Goal: Check status: Check status

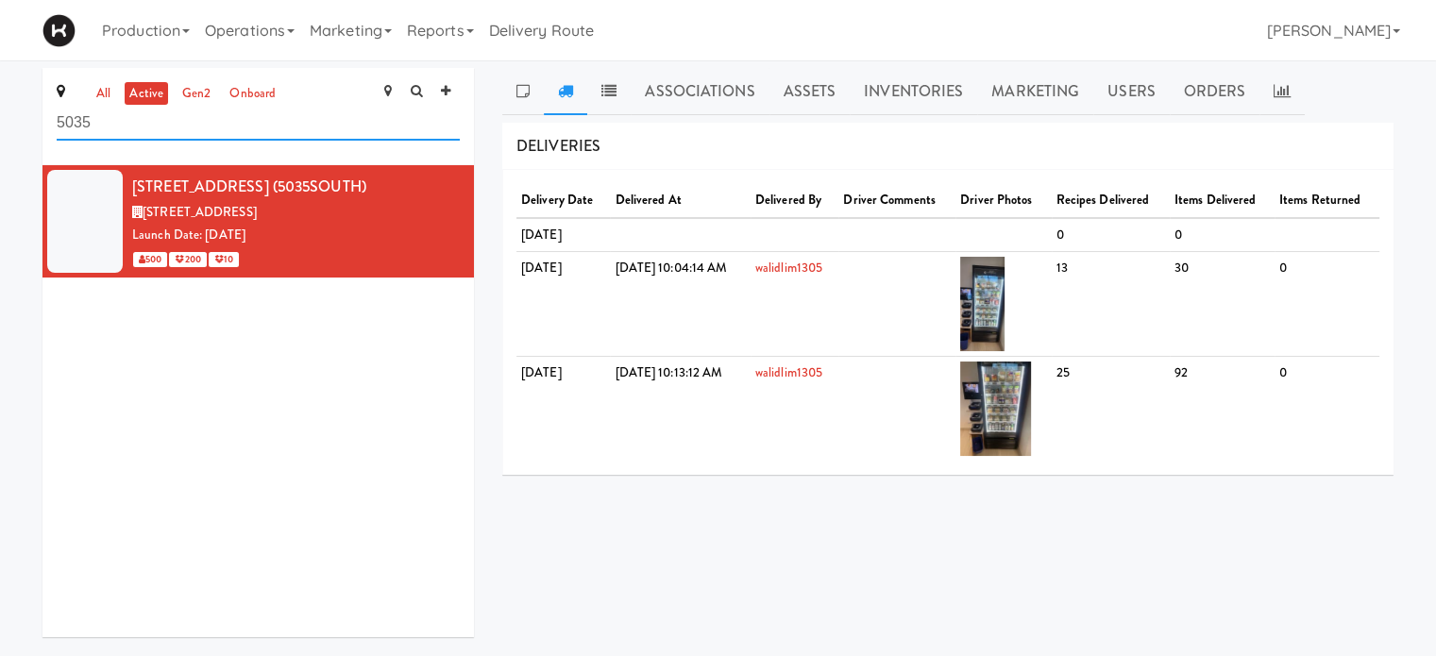
drag, startPoint x: 105, startPoint y: 125, endPoint x: 32, endPoint y: 127, distance: 72.7
click at [32, 127] on div "all active gen2 onboard [STREET_ADDRESS] (5035SOUTH) [STREET_ADDRESS] Date: [DA…" at bounding box center [258, 360] width 460 height 584
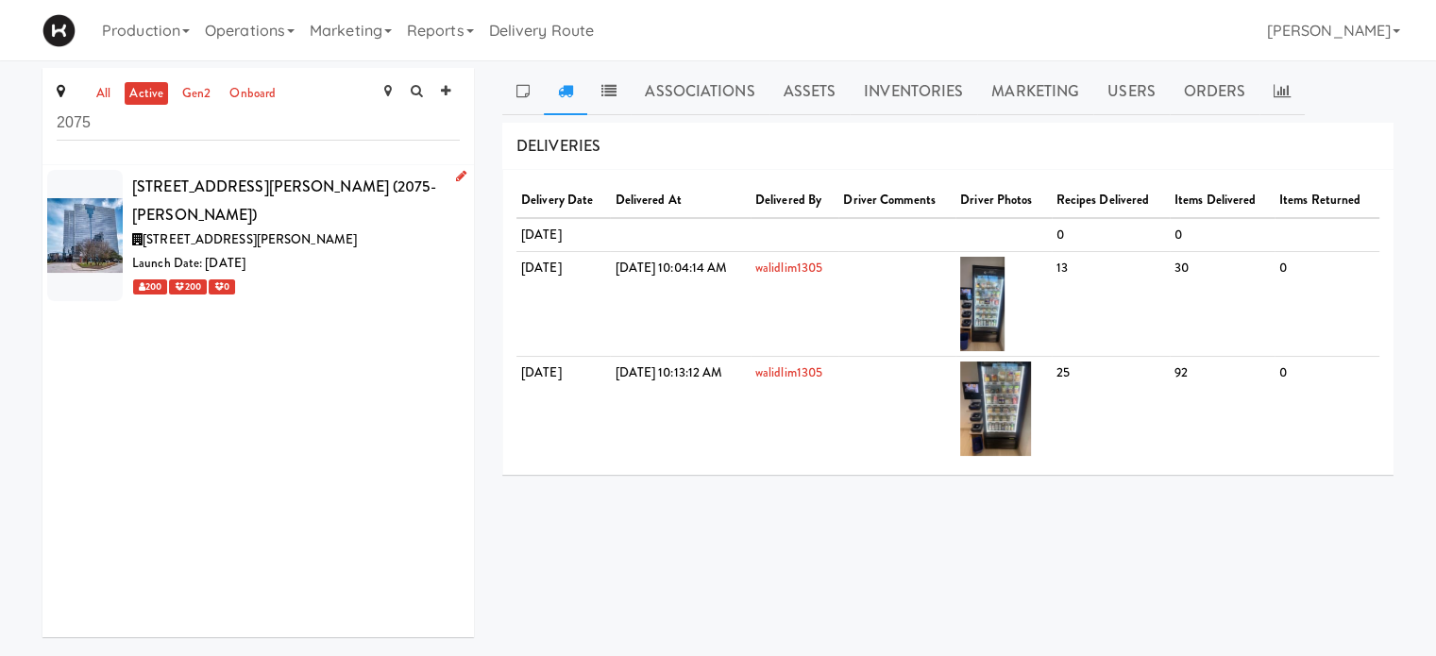
click at [286, 229] on div "[STREET_ADDRESS][PERSON_NAME]" at bounding box center [296, 241] width 328 height 24
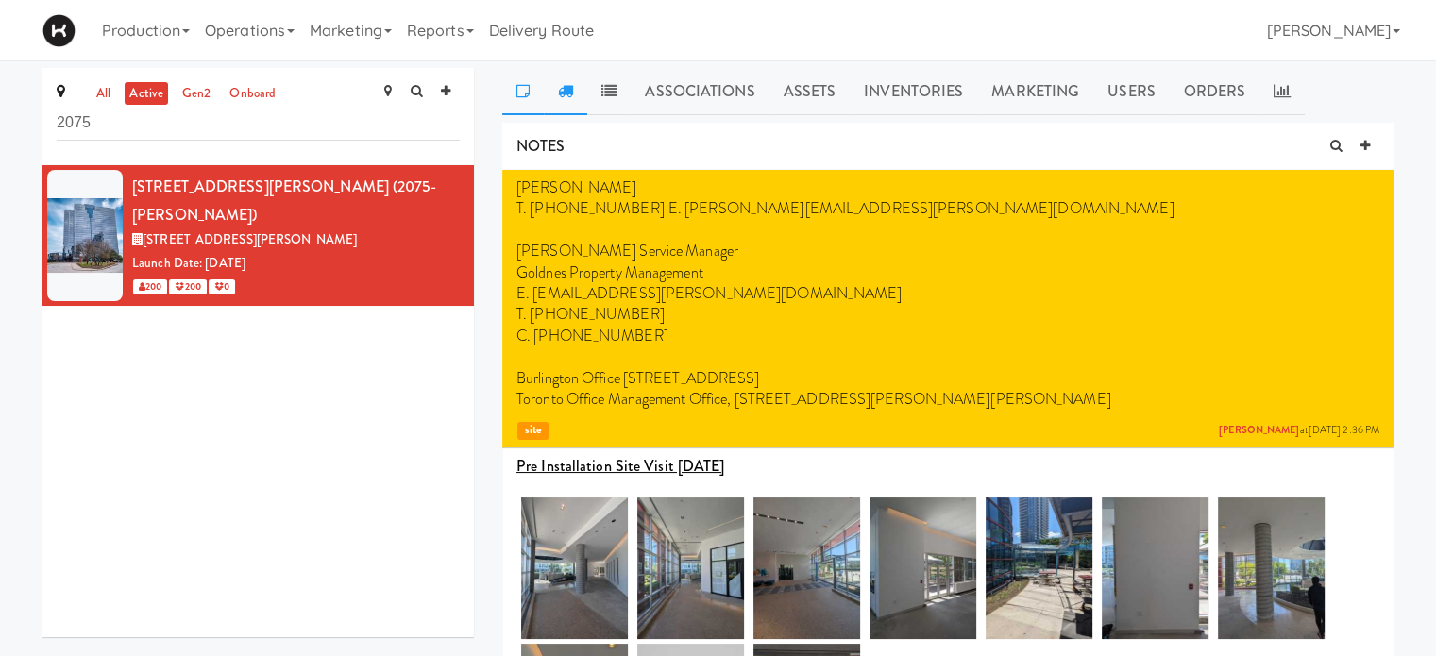
click at [570, 93] on icon at bounding box center [565, 90] width 15 height 15
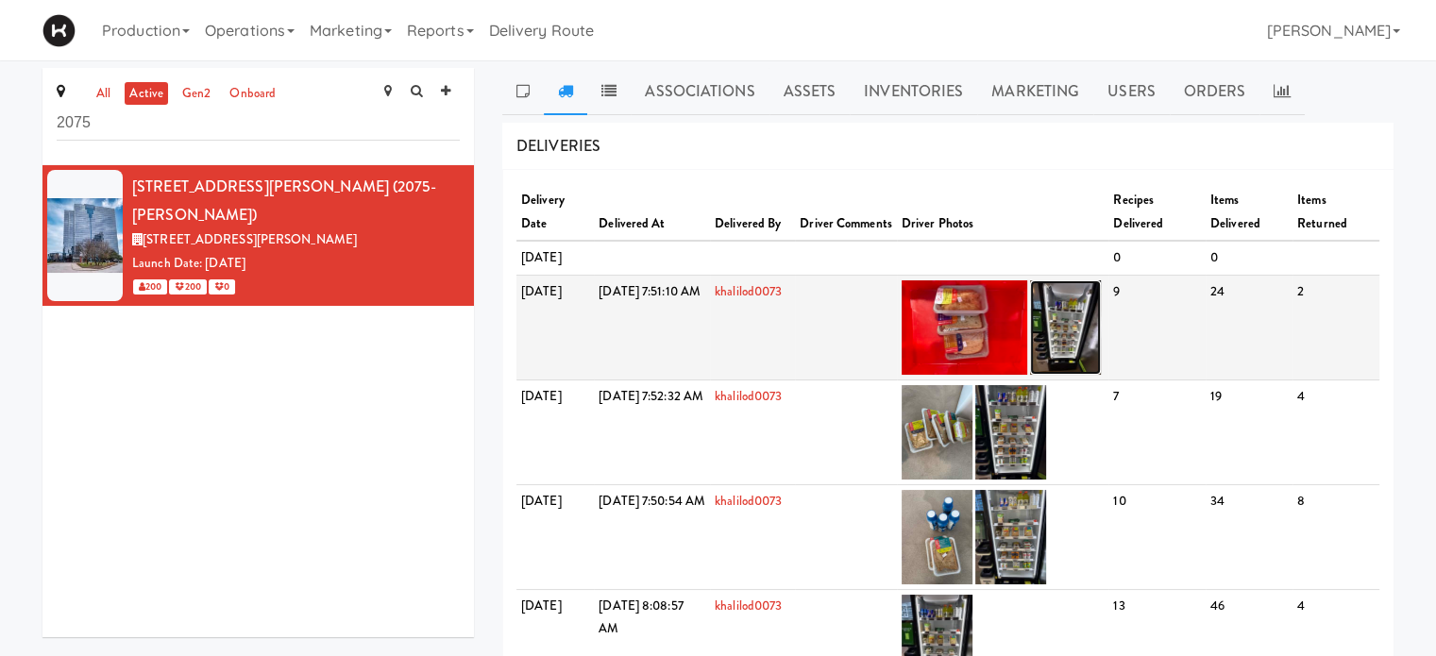
click at [1101, 360] on img at bounding box center [1065, 327] width 71 height 94
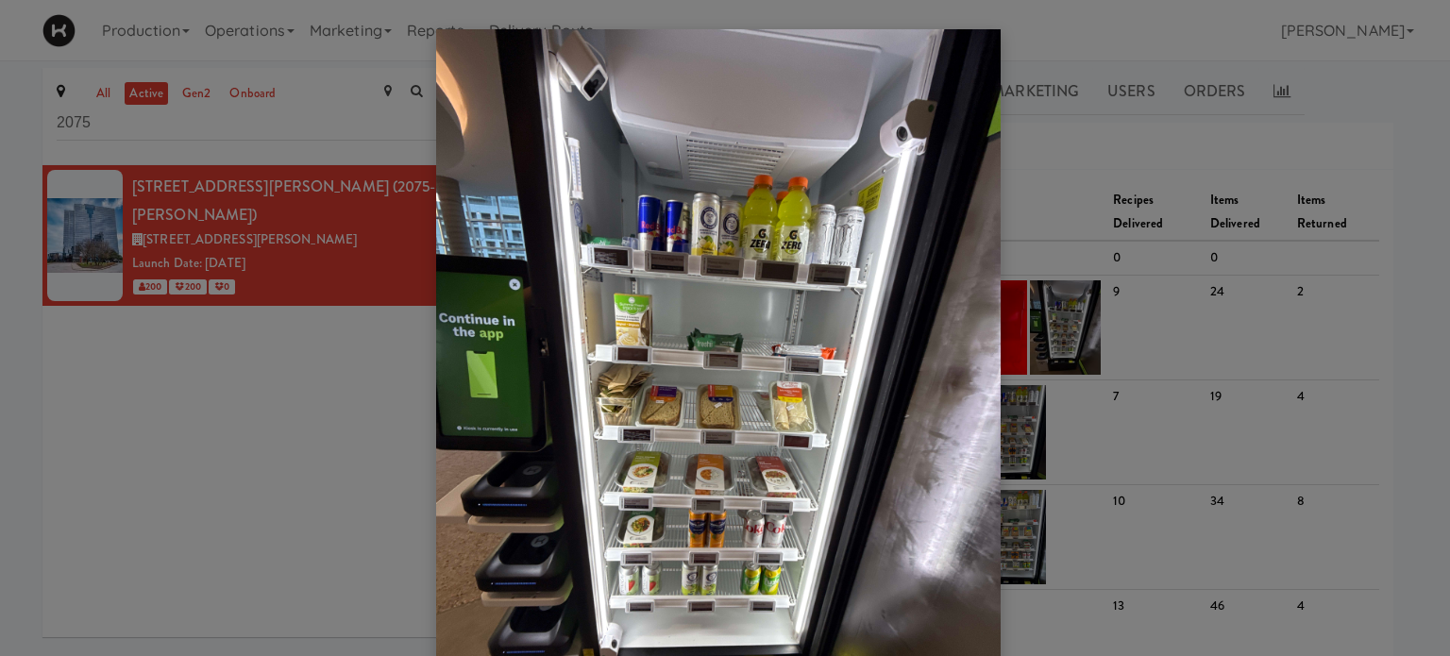
click at [1381, 146] on div at bounding box center [725, 328] width 1450 height 656
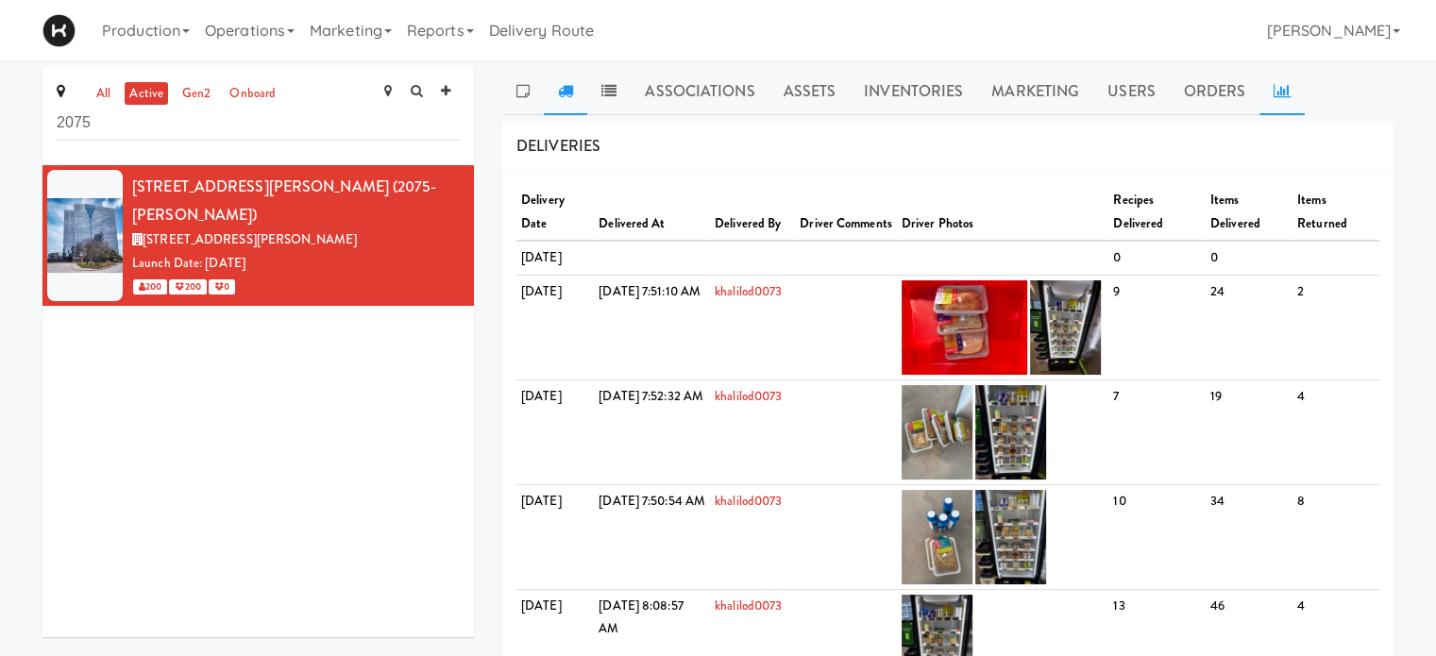
click at [1279, 102] on link at bounding box center [1282, 91] width 45 height 47
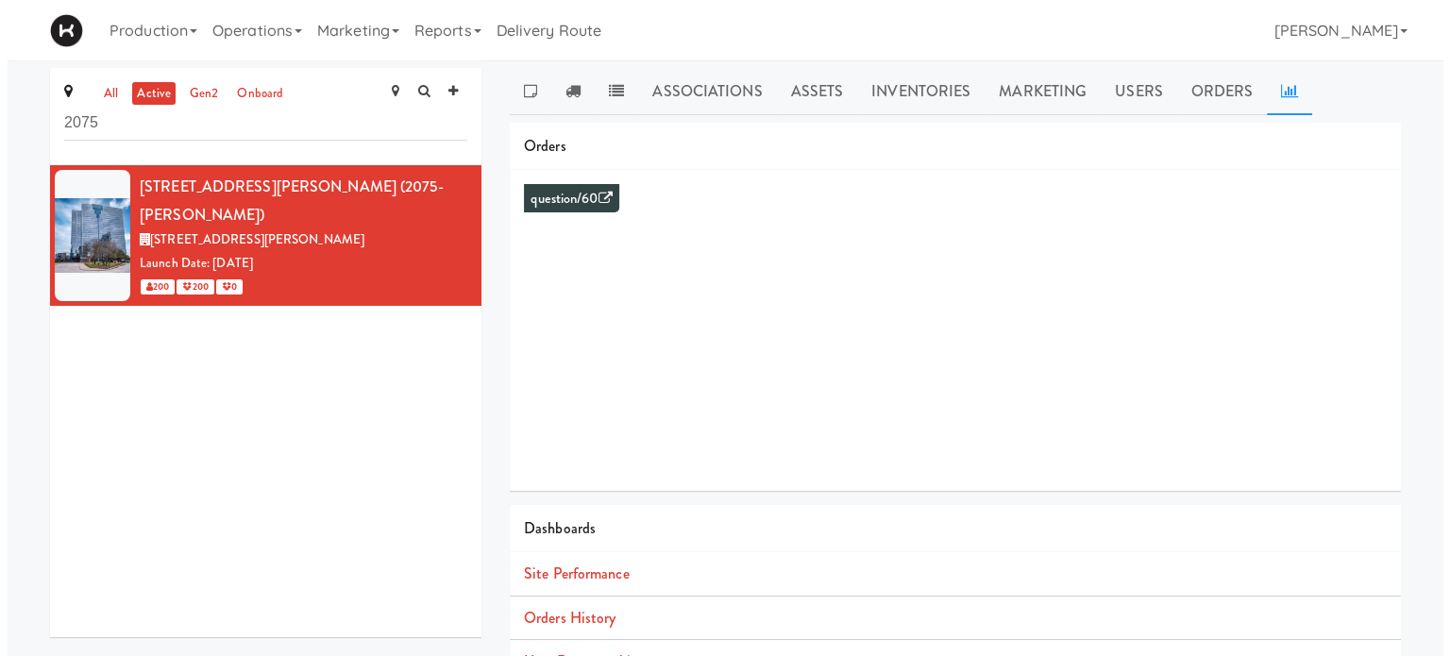
scroll to position [172, 0]
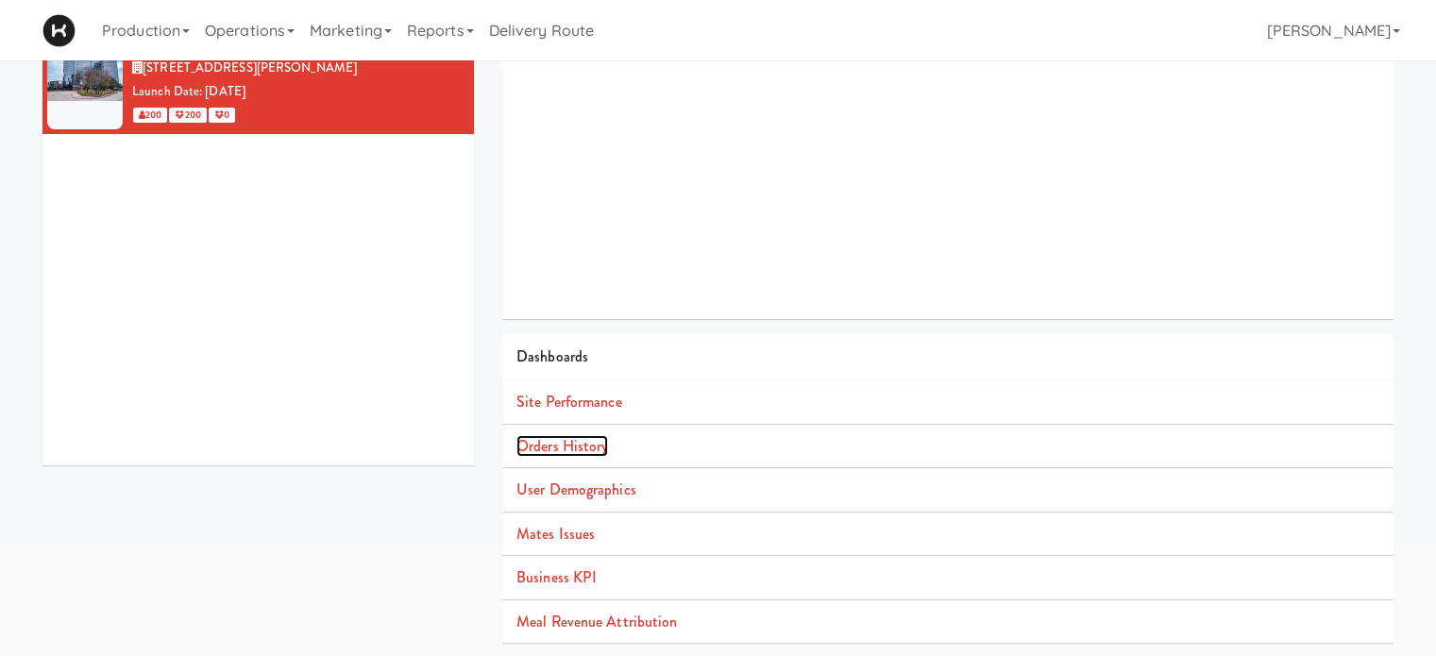
click at [574, 446] on link "Orders History" at bounding box center [562, 446] width 92 height 22
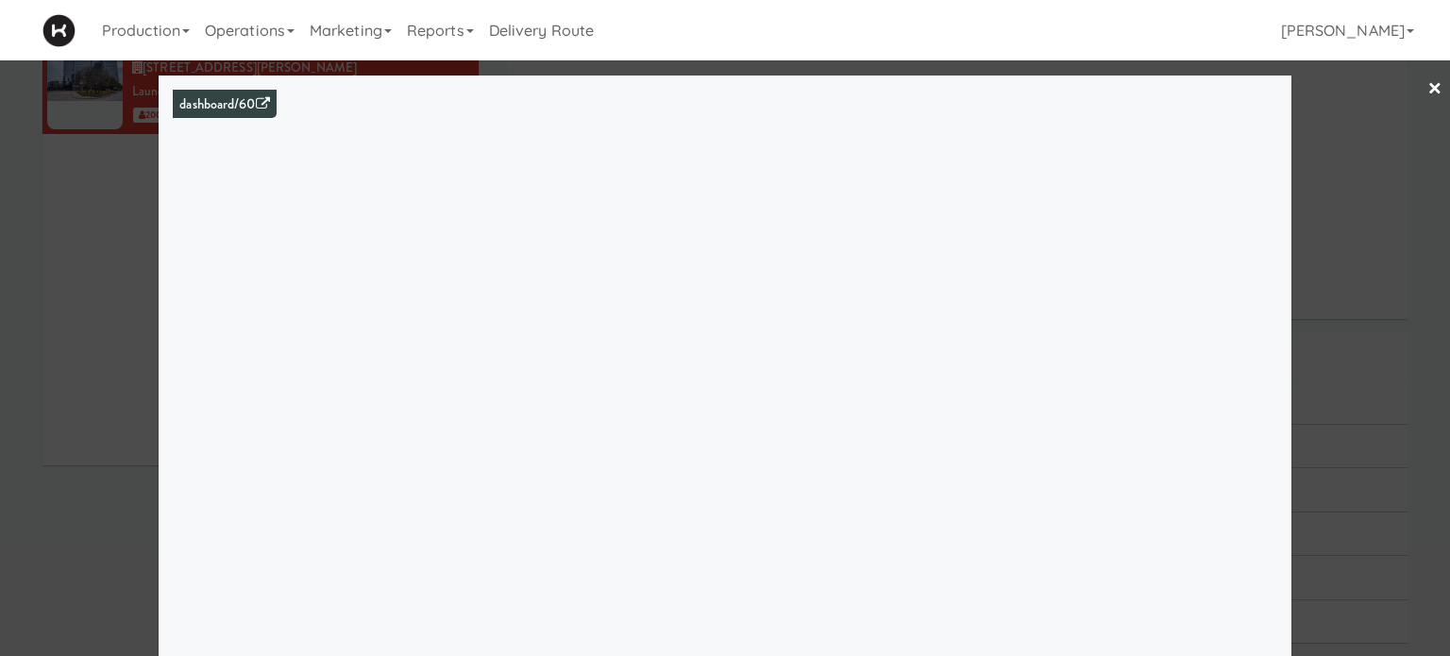
click at [1413, 70] on div at bounding box center [725, 328] width 1450 height 656
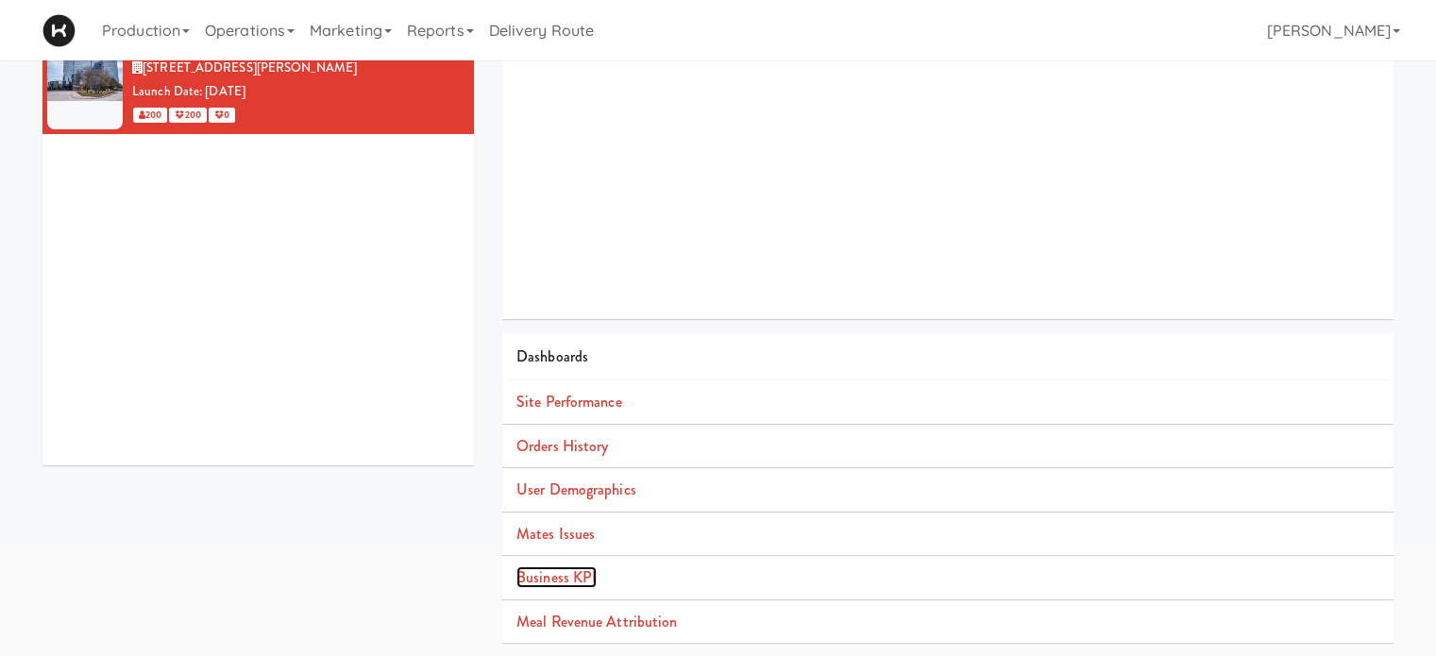
click at [577, 576] on link "Business KPI" at bounding box center [556, 578] width 80 height 22
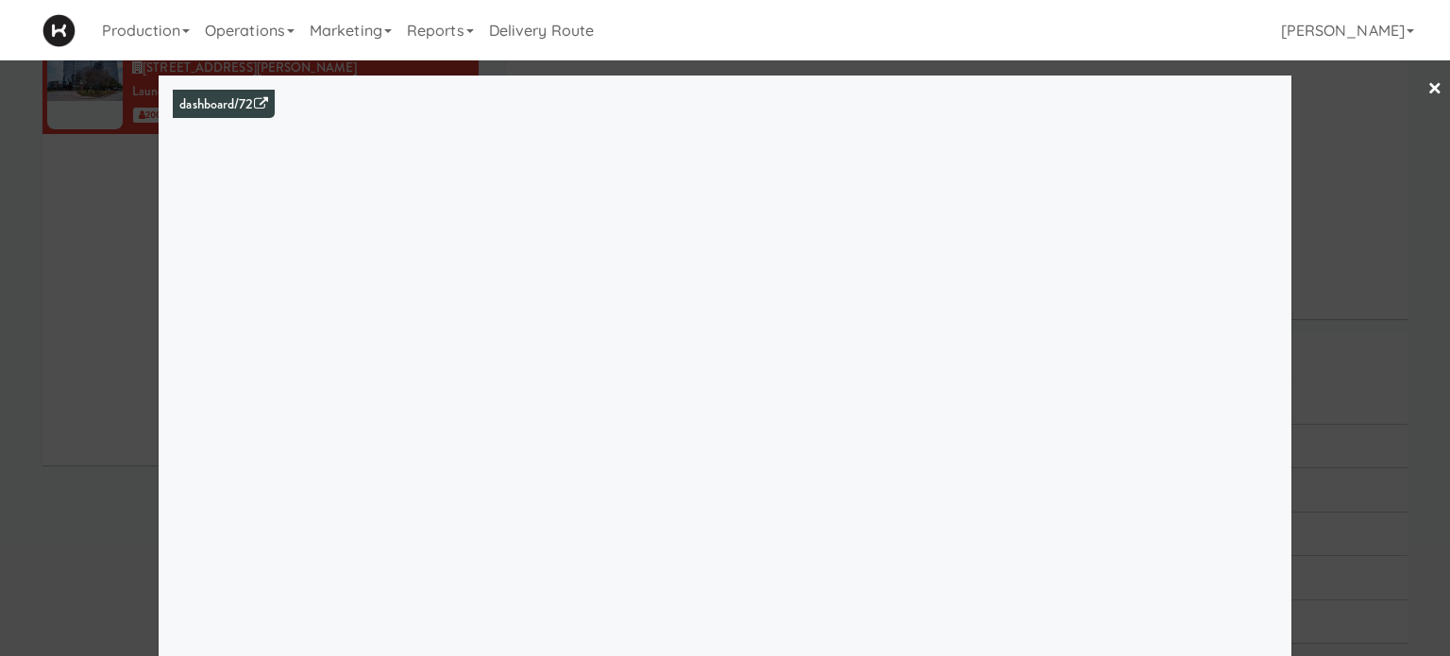
click at [1429, 228] on div at bounding box center [725, 328] width 1450 height 656
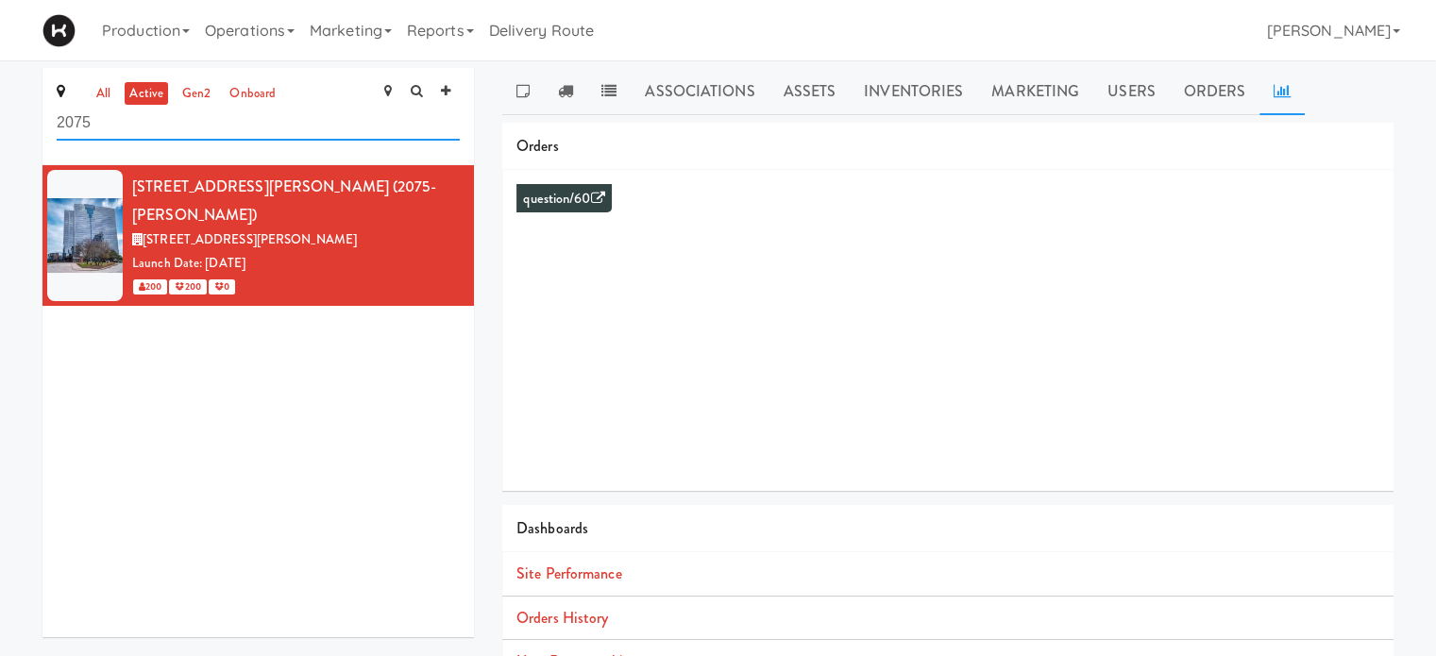
drag, startPoint x: 120, startPoint y: 129, endPoint x: 0, endPoint y: 129, distance: 119.9
click at [0, 129] on div "all active gen2 onboard 2075 [STREET_ADDRESS][PERSON_NAME] (2075-KENNEDYRD) [ST…" at bounding box center [718, 448] width 1436 height 761
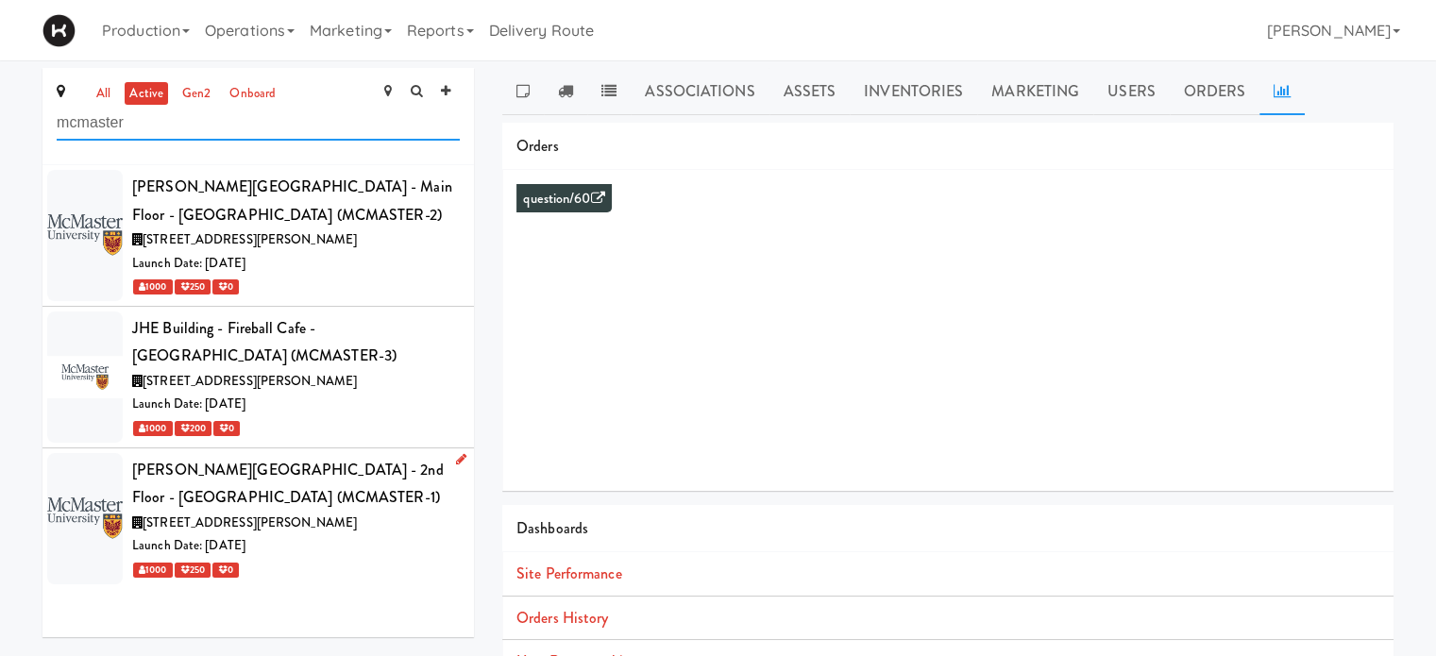
type input "mcmaster"
click at [363, 539] on div "Launch Date: [DATE]" at bounding box center [296, 546] width 328 height 24
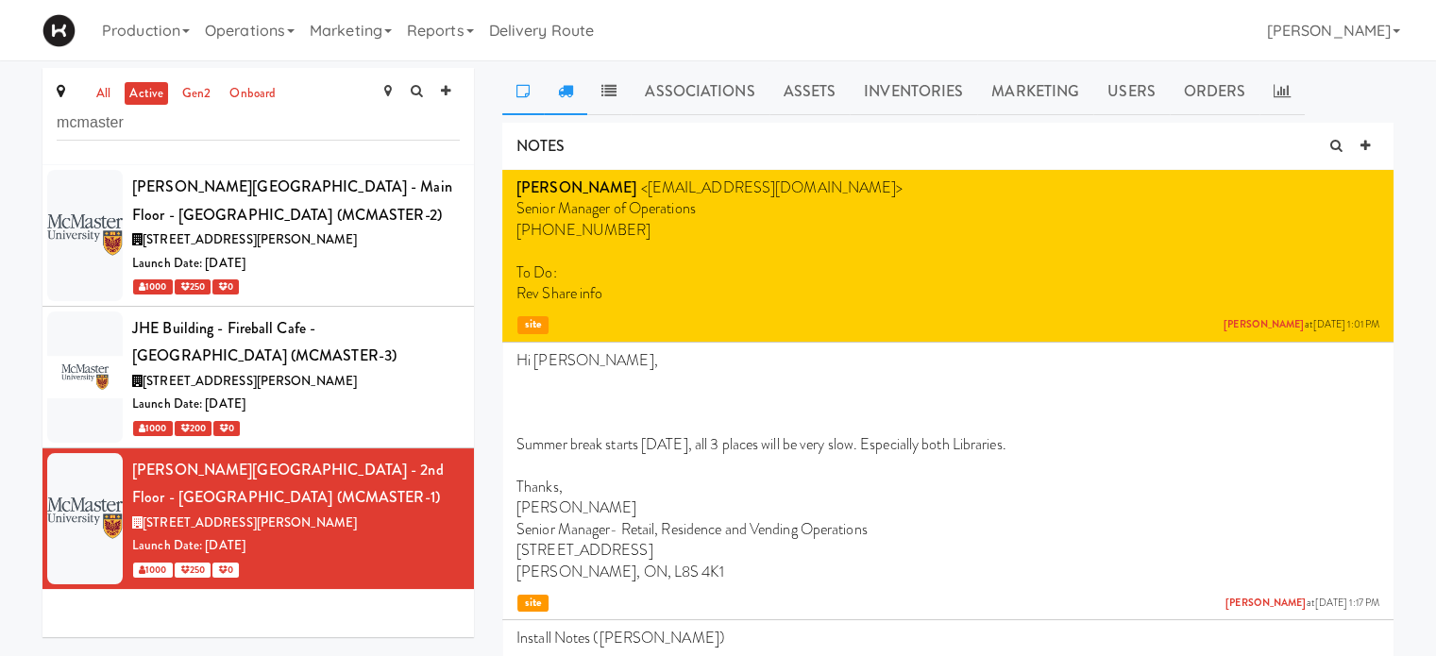
click at [562, 94] on icon at bounding box center [565, 90] width 15 height 15
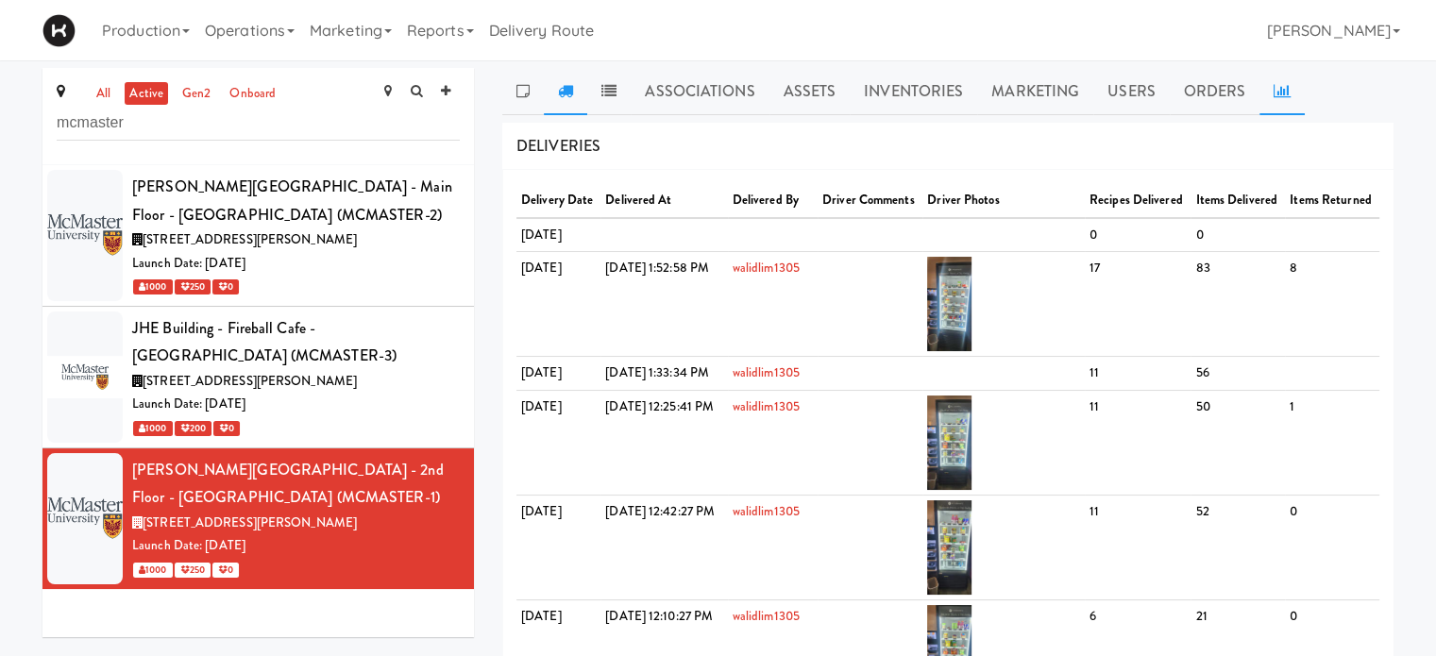
click at [1277, 103] on link at bounding box center [1282, 91] width 45 height 47
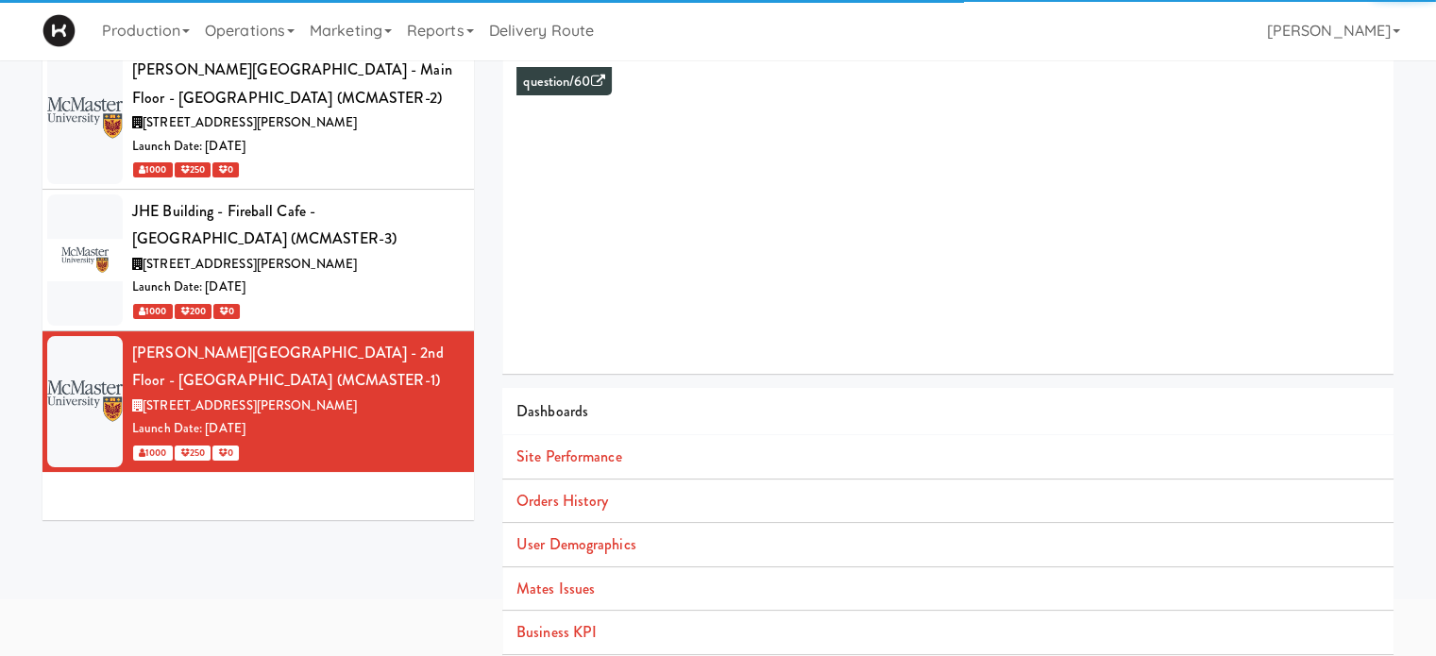
scroll to position [172, 0]
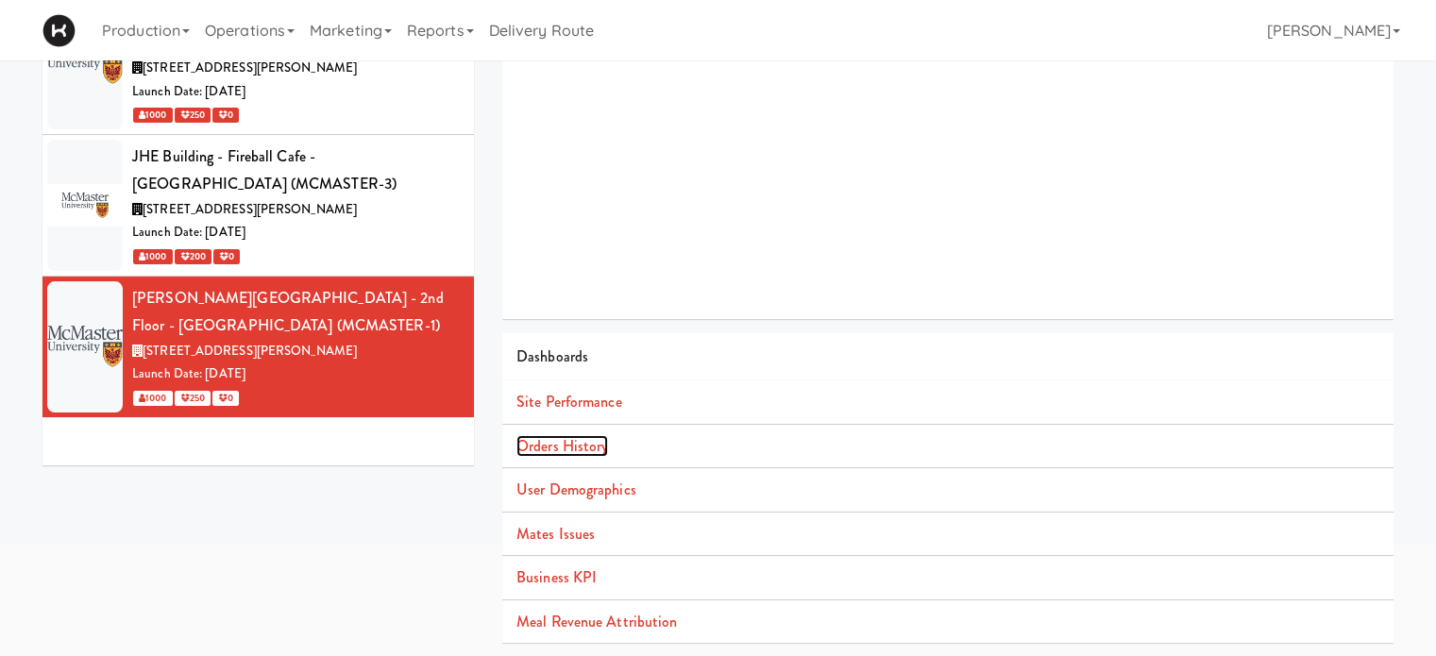
click at [574, 439] on link "Orders History" at bounding box center [562, 446] width 92 height 22
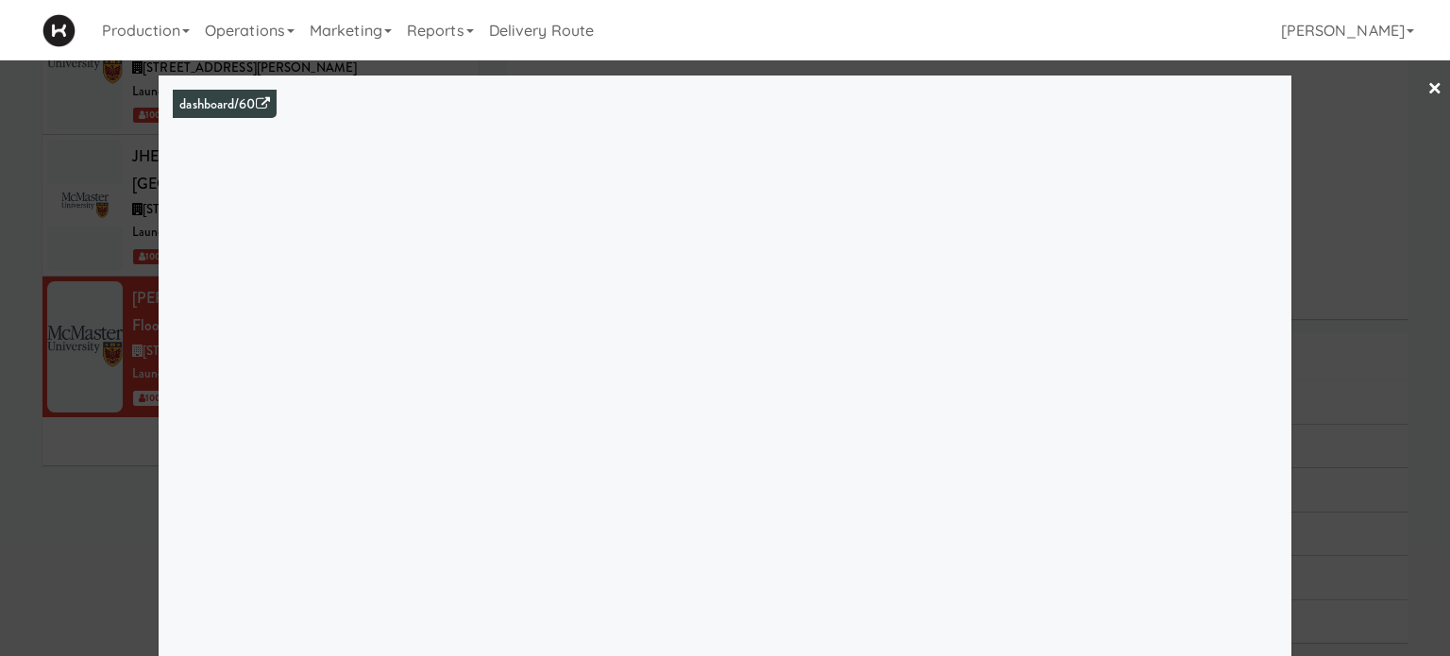
click at [1428, 86] on link "×" at bounding box center [1435, 89] width 15 height 59
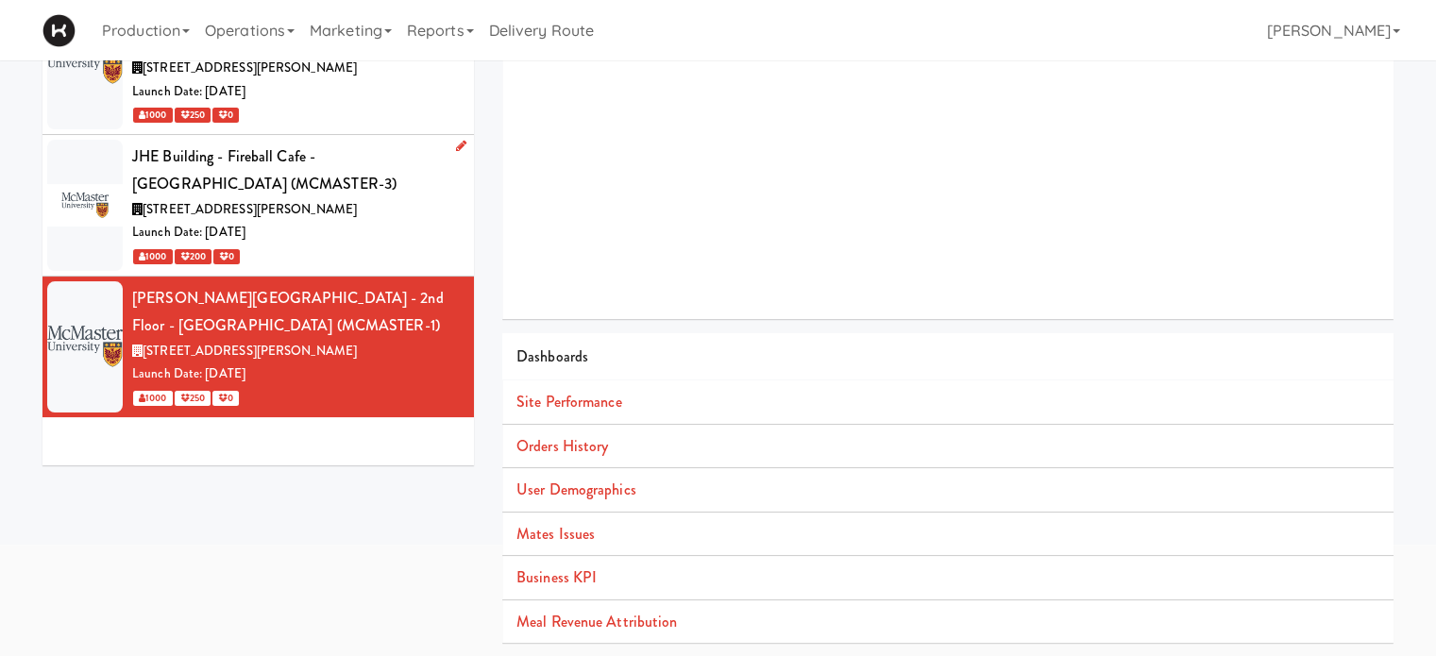
click at [382, 221] on div "Launch Date: [DATE]" at bounding box center [296, 233] width 328 height 24
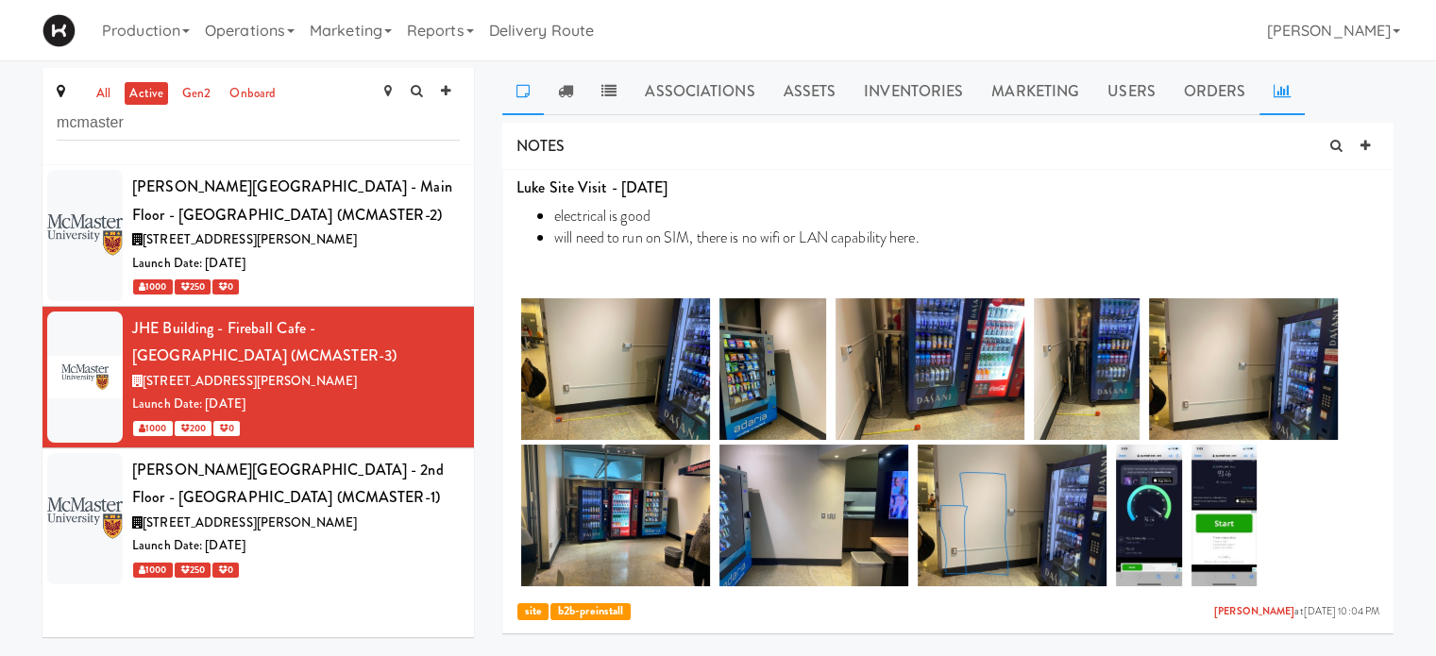
click at [1265, 93] on link at bounding box center [1282, 91] width 45 height 47
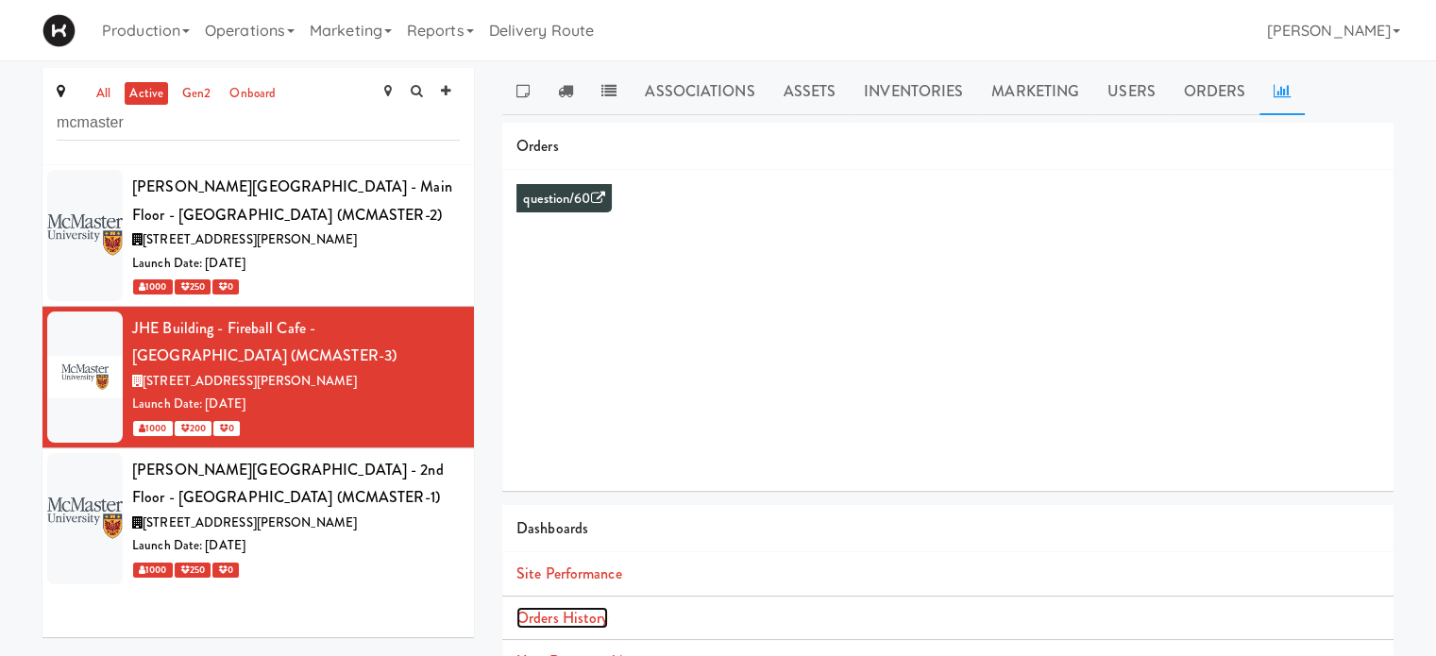
click at [600, 613] on link "Orders History" at bounding box center [562, 618] width 92 height 22
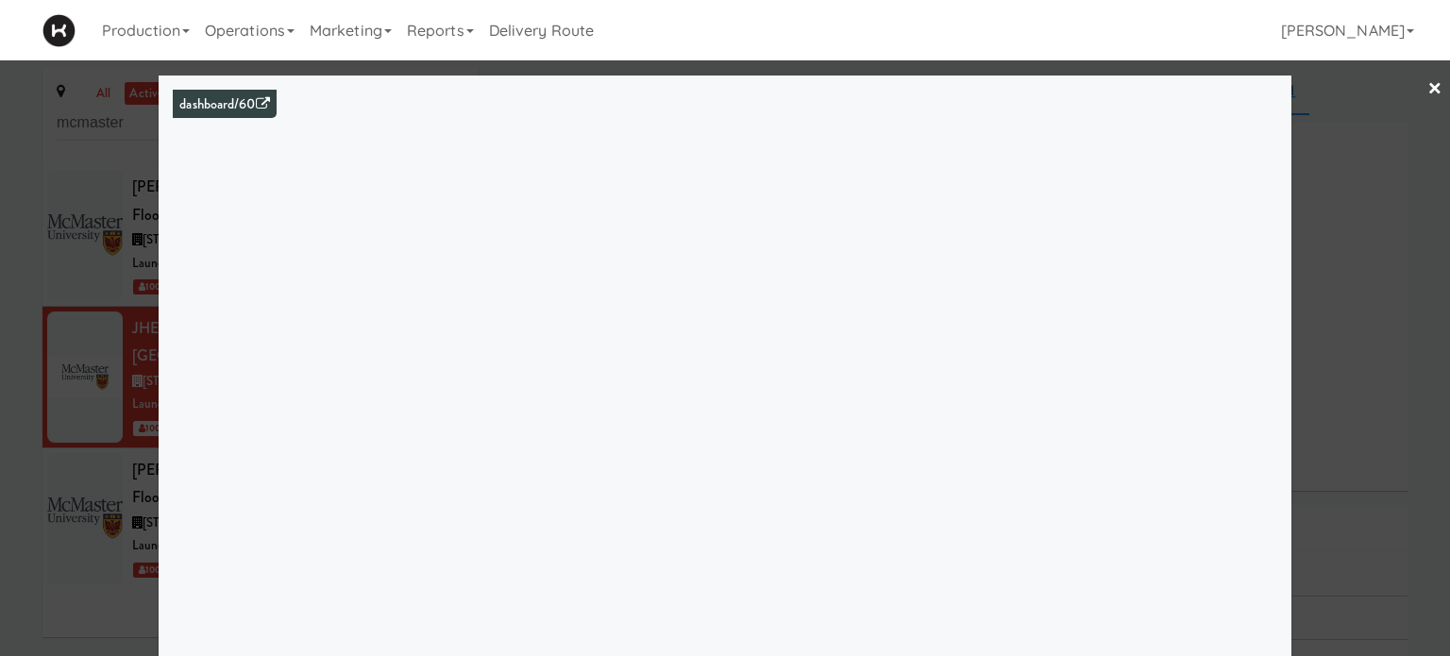
click at [1360, 259] on div at bounding box center [725, 328] width 1450 height 656
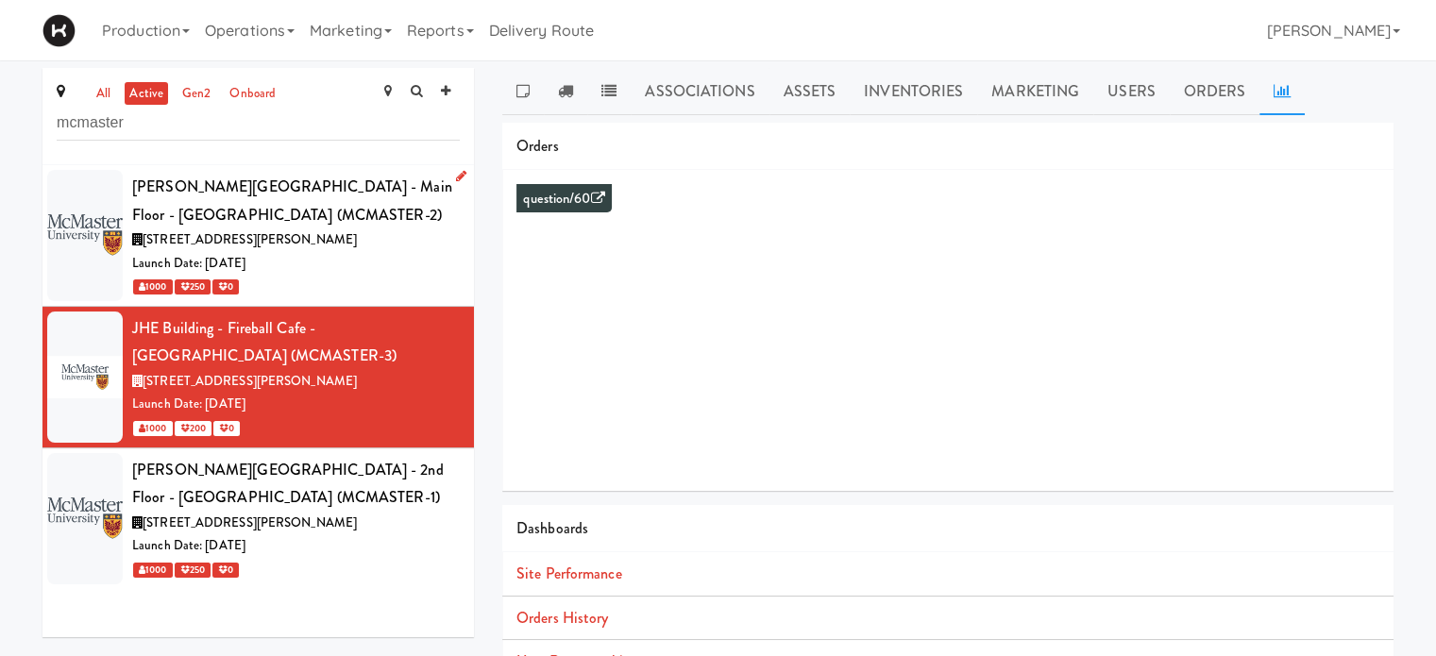
click at [368, 256] on div "Launch Date: [DATE]" at bounding box center [296, 264] width 328 height 24
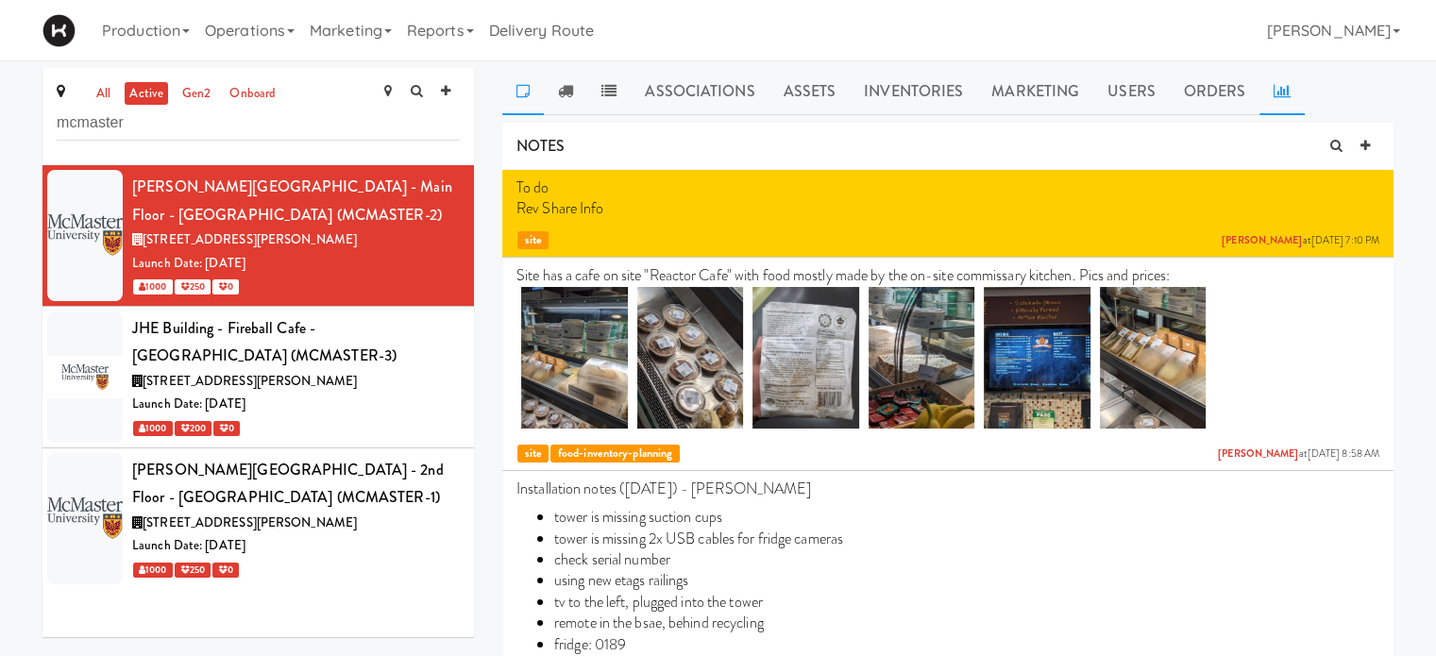
click at [1280, 94] on icon at bounding box center [1282, 90] width 17 height 15
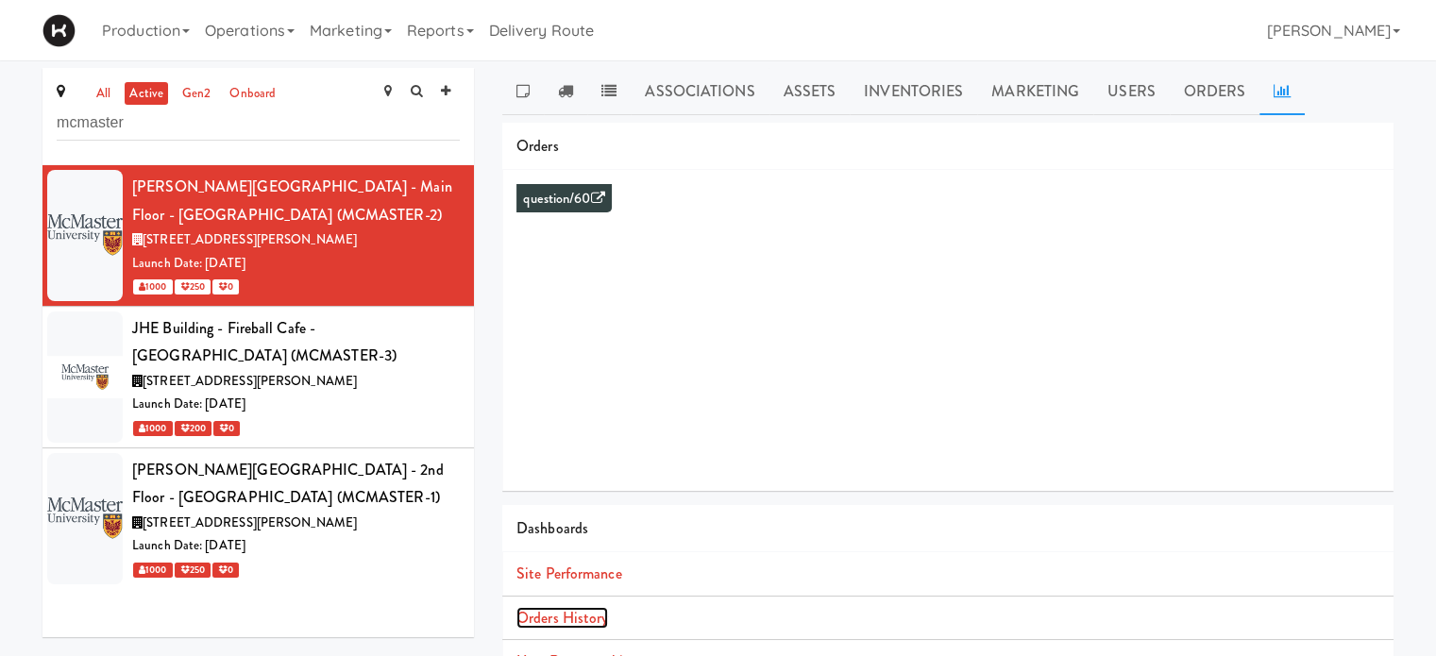
click at [540, 622] on link "Orders History" at bounding box center [562, 618] width 92 height 22
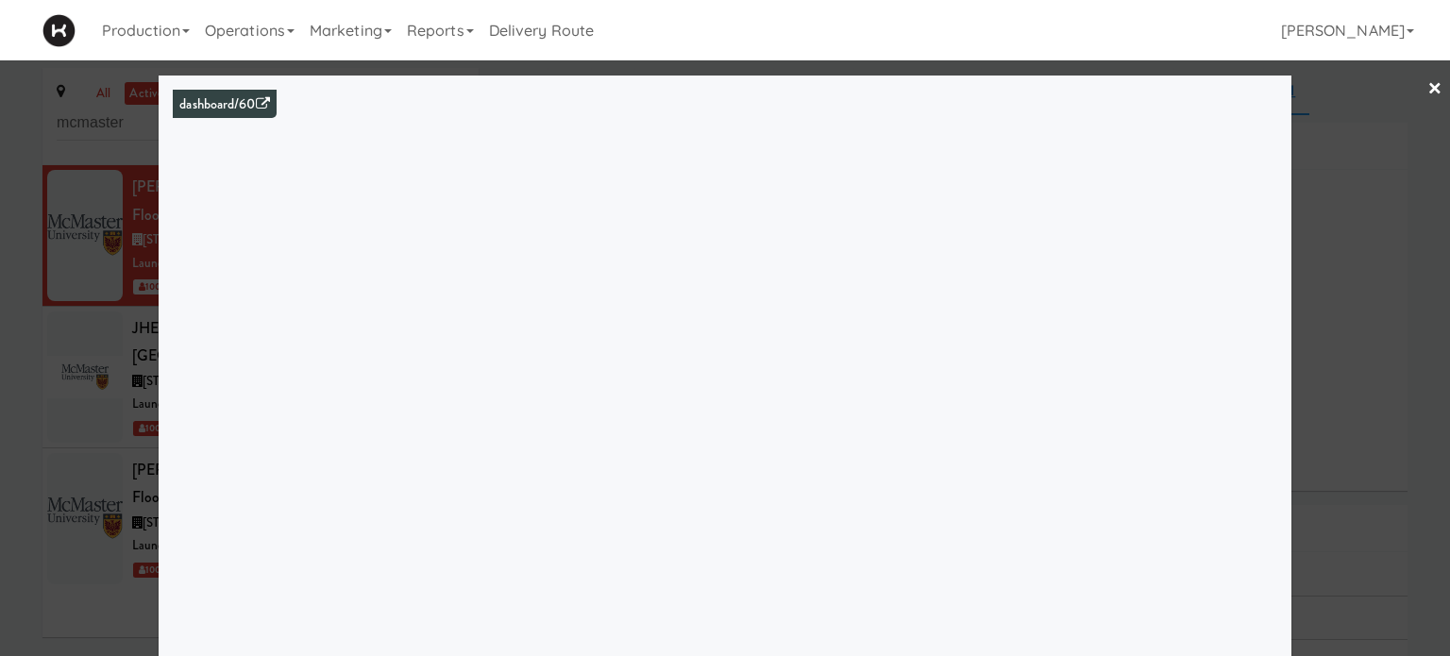
click at [1380, 267] on div at bounding box center [725, 328] width 1450 height 656
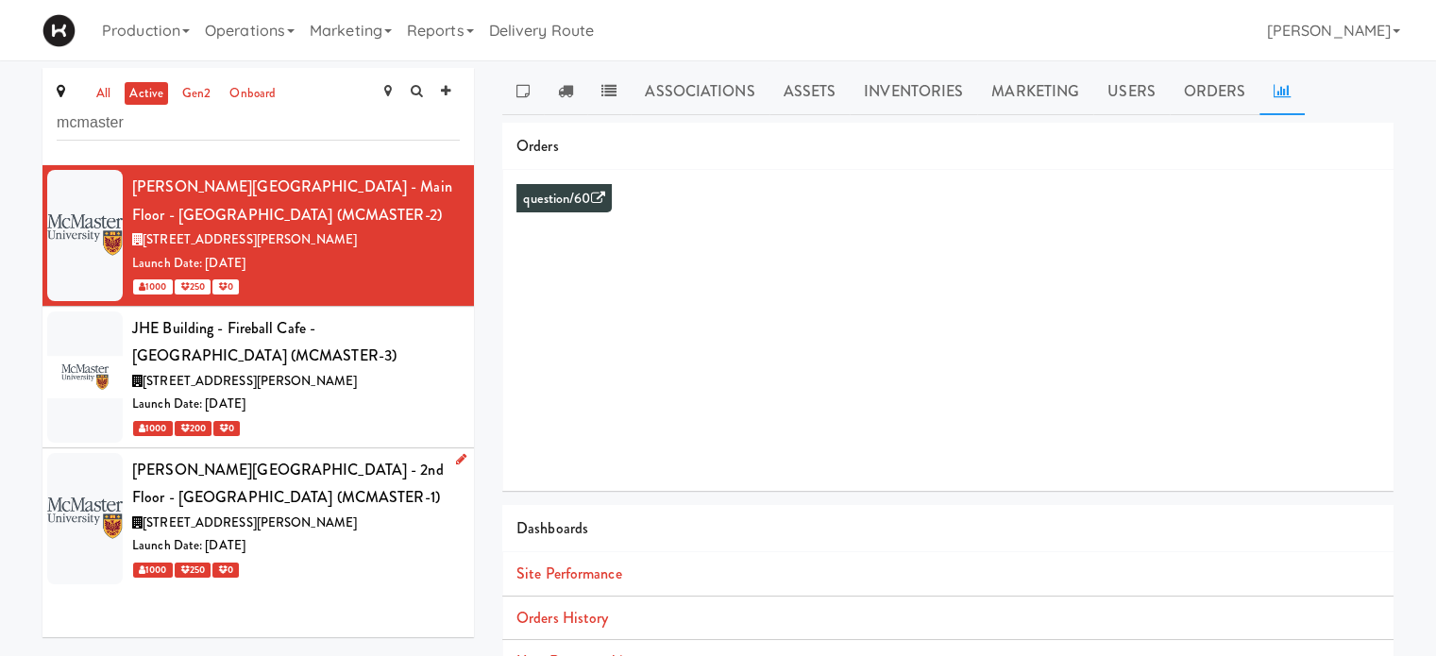
click at [390, 550] on div "Launch Date: [DATE]" at bounding box center [296, 546] width 328 height 24
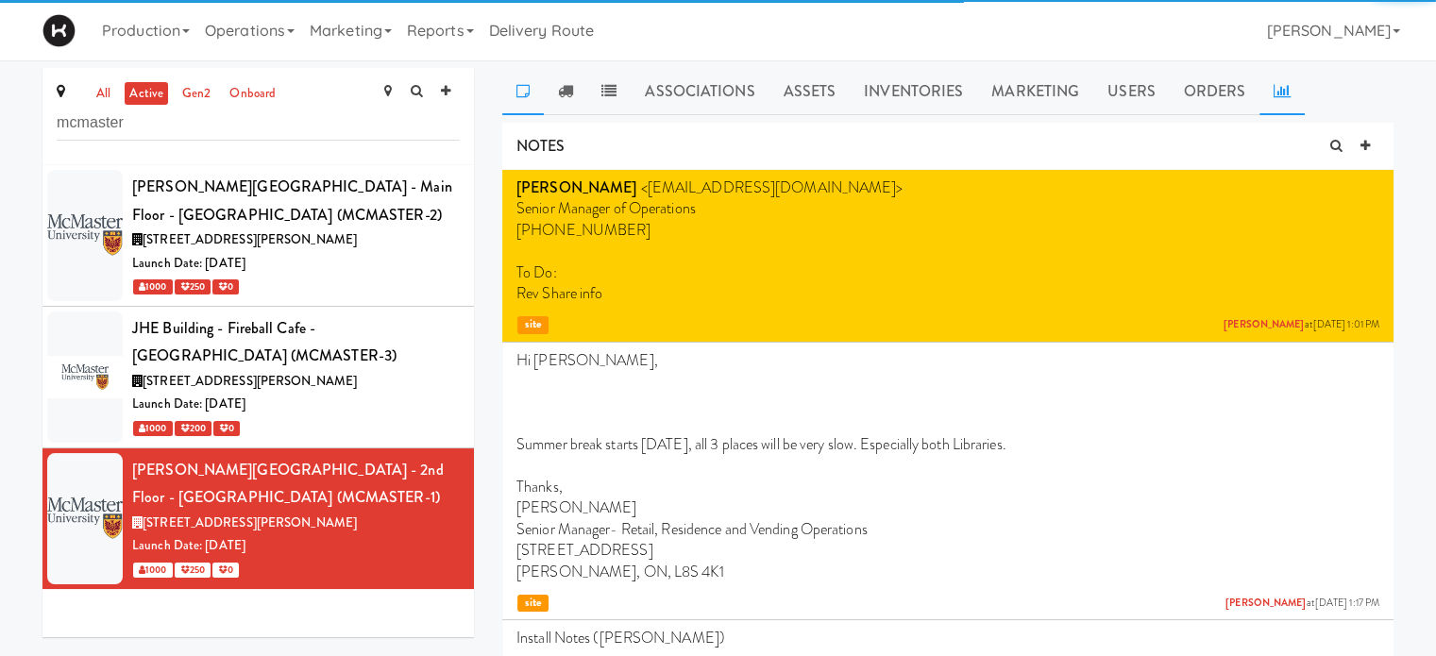
click at [1280, 100] on link at bounding box center [1282, 91] width 45 height 47
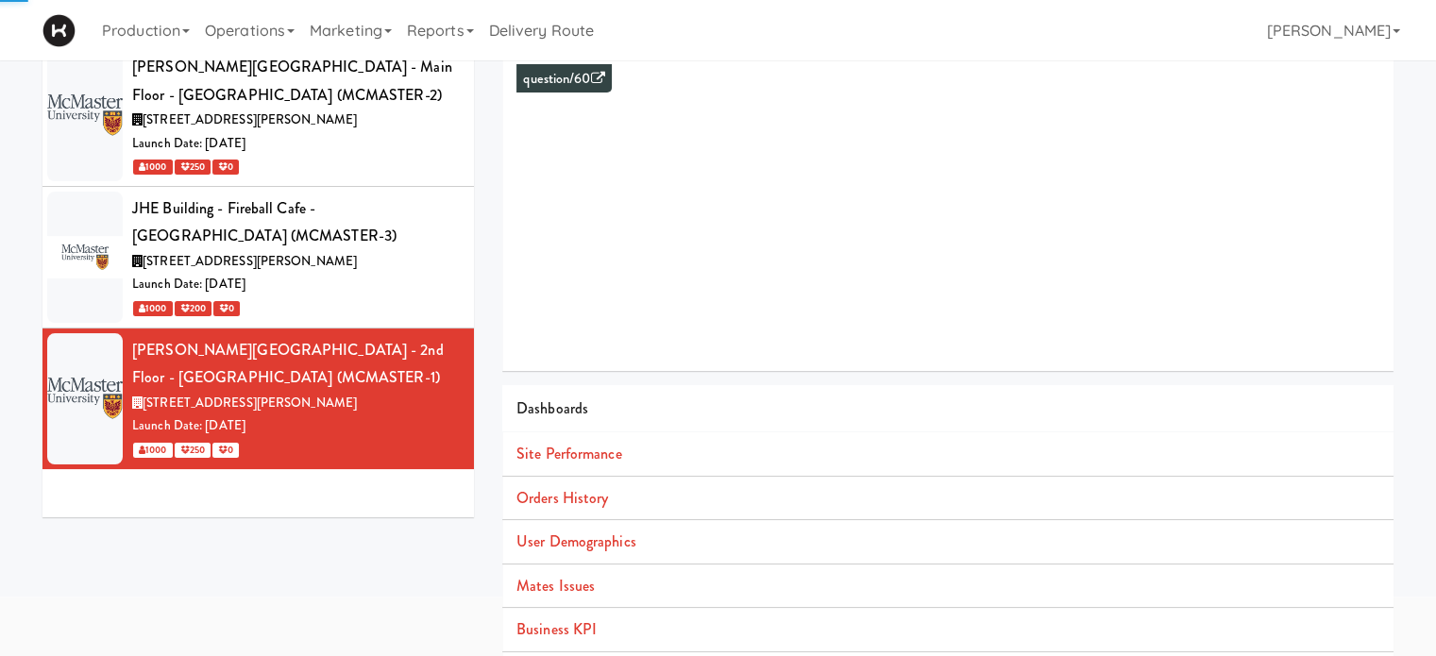
scroll to position [172, 0]
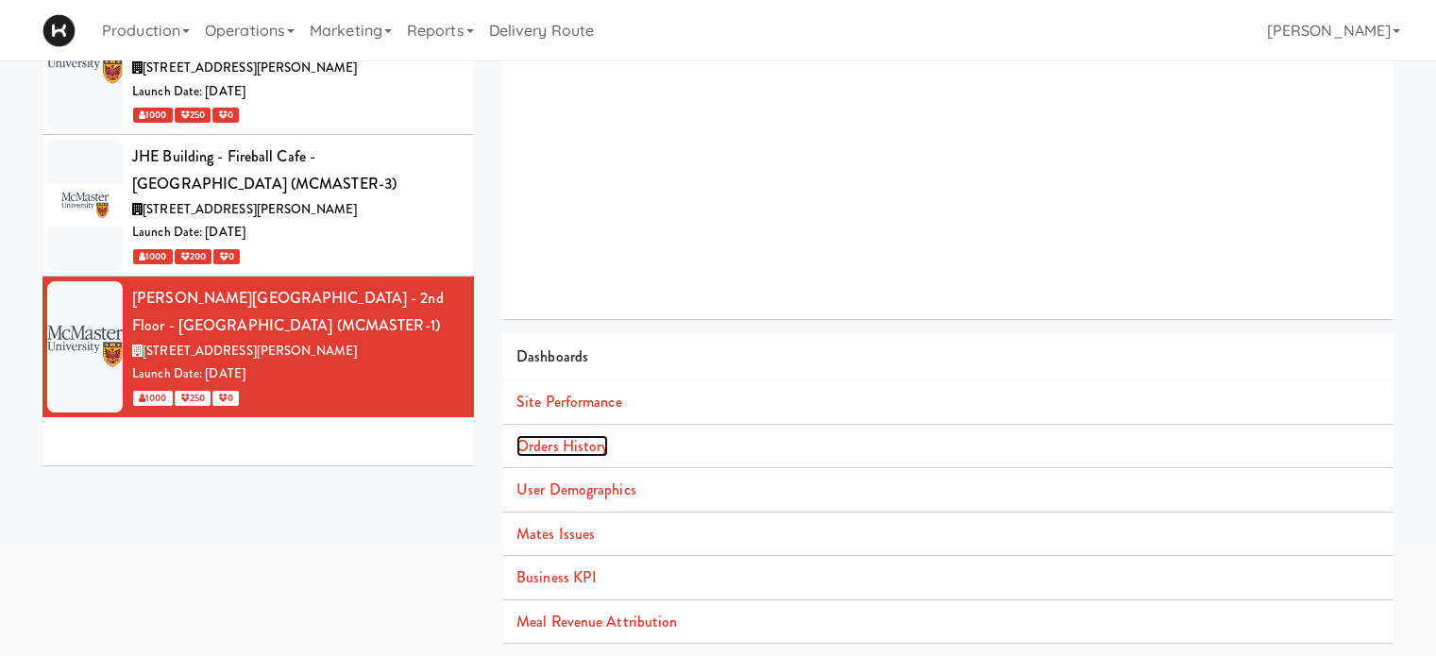
click at [572, 444] on link "Orders History" at bounding box center [562, 446] width 92 height 22
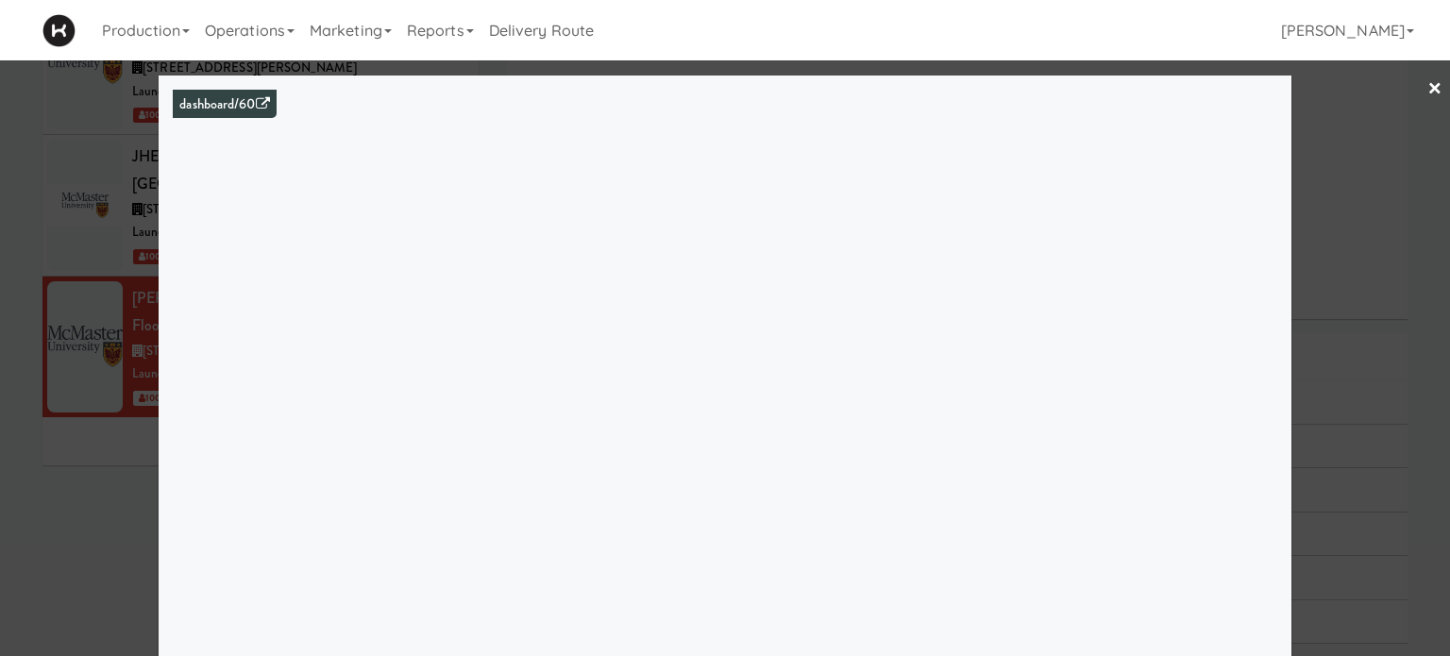
click at [1347, 139] on div at bounding box center [725, 328] width 1450 height 656
